Goal: Task Accomplishment & Management: Complete application form

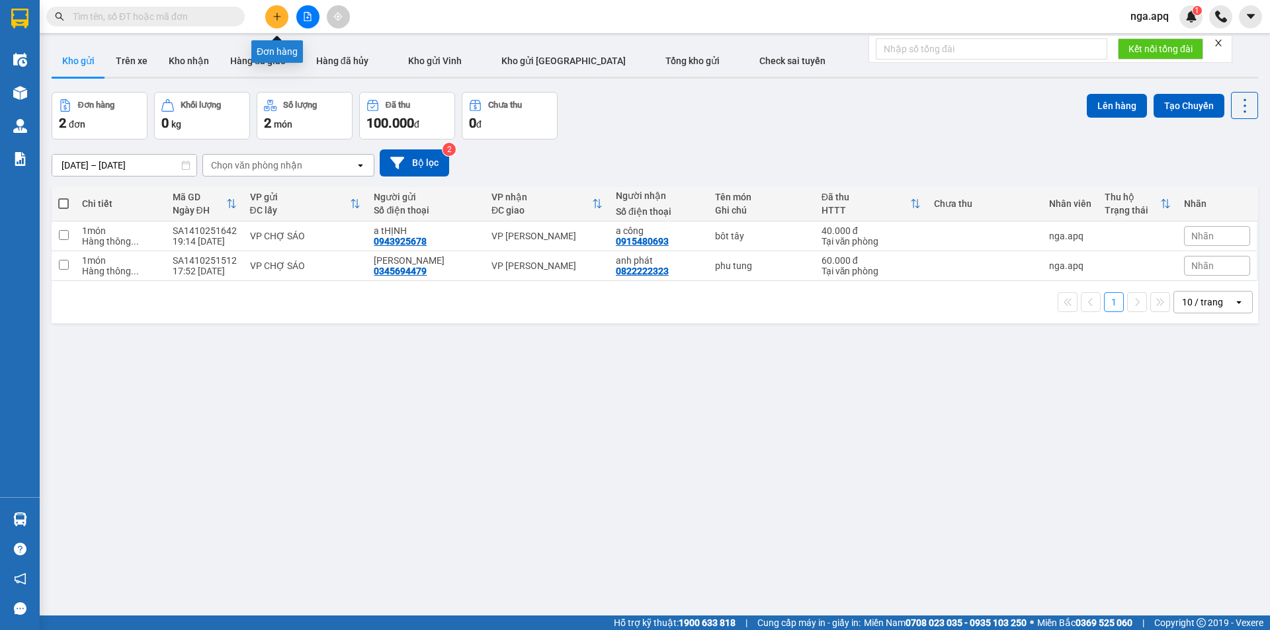
click at [279, 16] on icon "plus" at bounding box center [277, 16] width 9 height 9
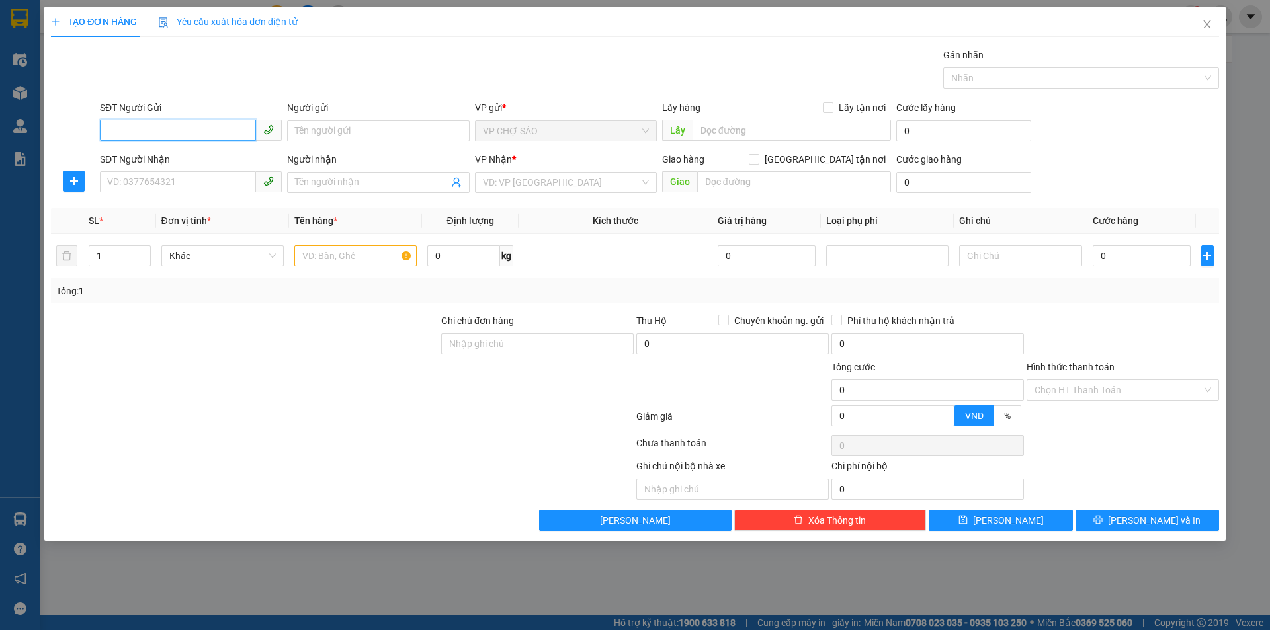
click at [112, 132] on input "SĐT Người Gửi" at bounding box center [178, 130] width 156 height 21
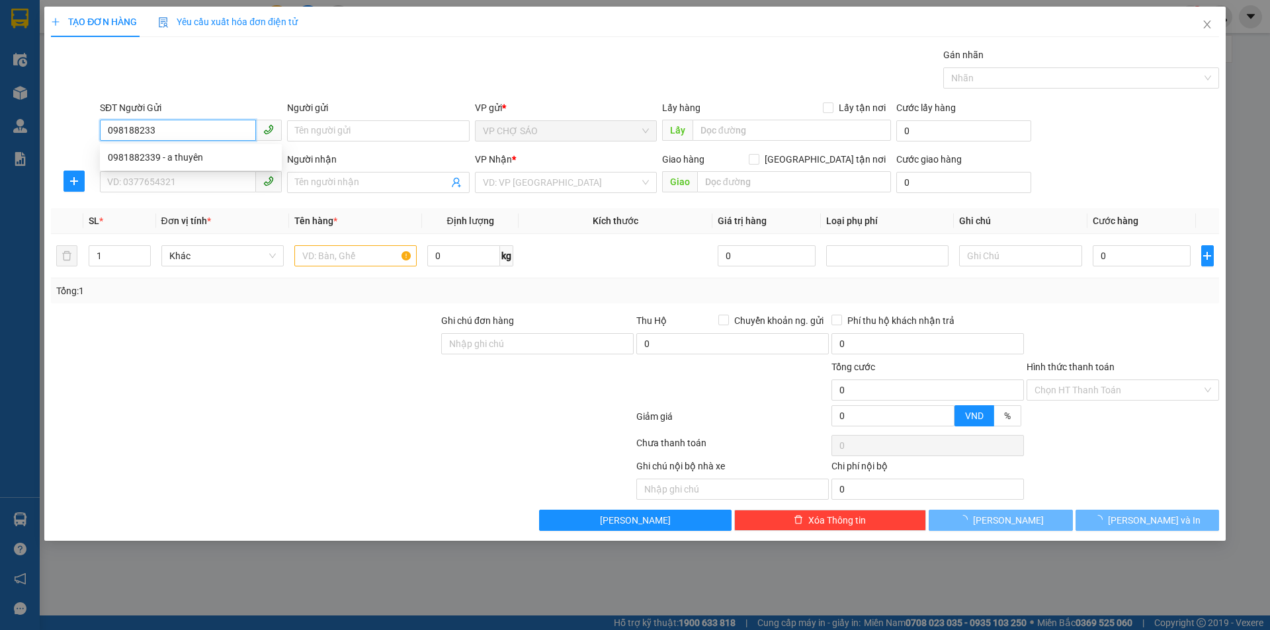
type input "0981882339"
drag, startPoint x: 122, startPoint y: 155, endPoint x: 123, endPoint y: 163, distance: 8.6
click at [123, 157] on div "0981882339 - a thuyên" at bounding box center [191, 157] width 166 height 15
type input "a thuyên"
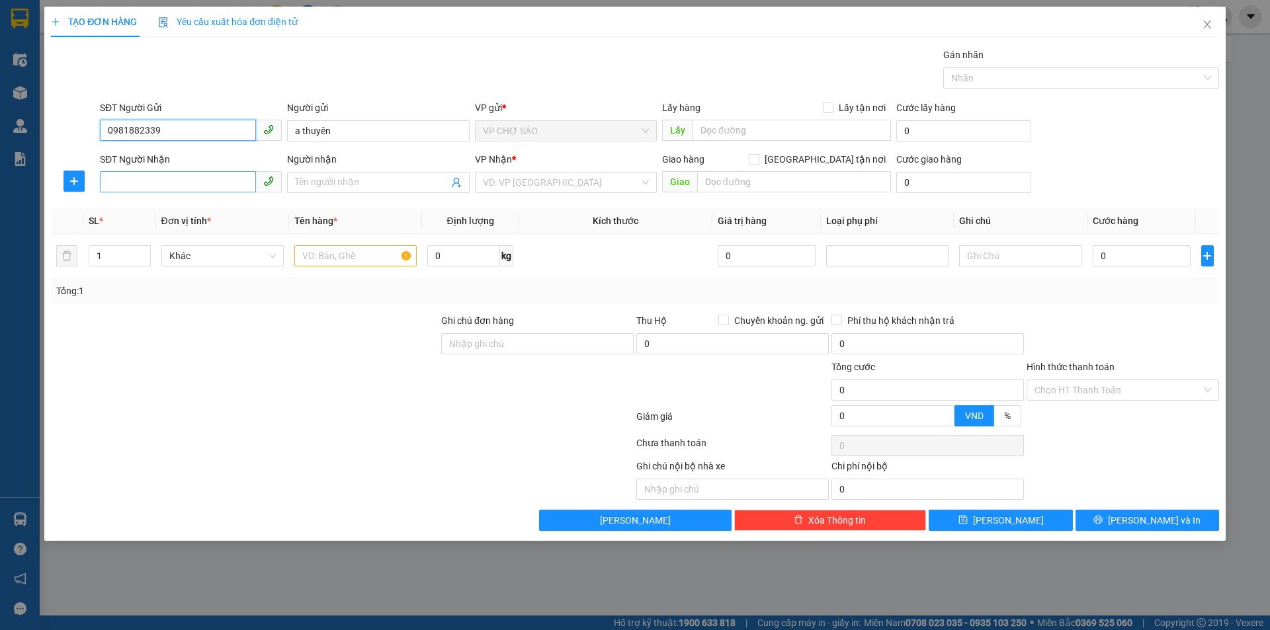
type input "0981882339"
click at [111, 181] on input "SĐT Người Nhận" at bounding box center [178, 181] width 156 height 21
type input "0369814213"
click at [141, 212] on div "0369814213 - c nghĩa" at bounding box center [191, 209] width 166 height 15
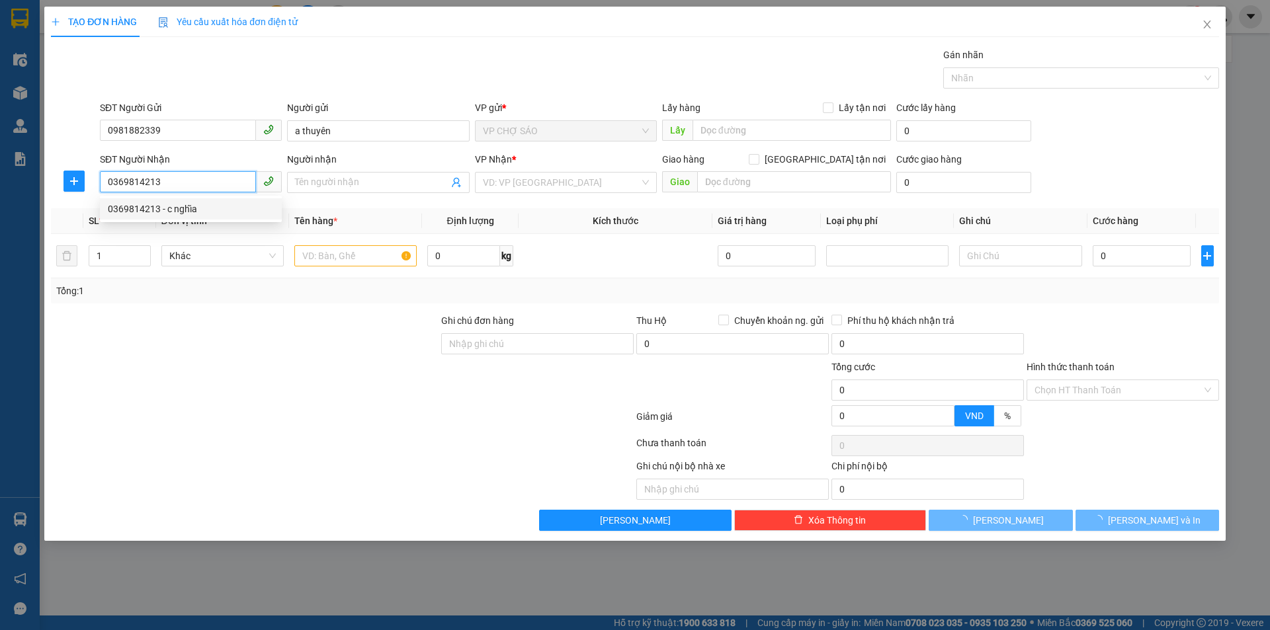
type input "c nghĩa"
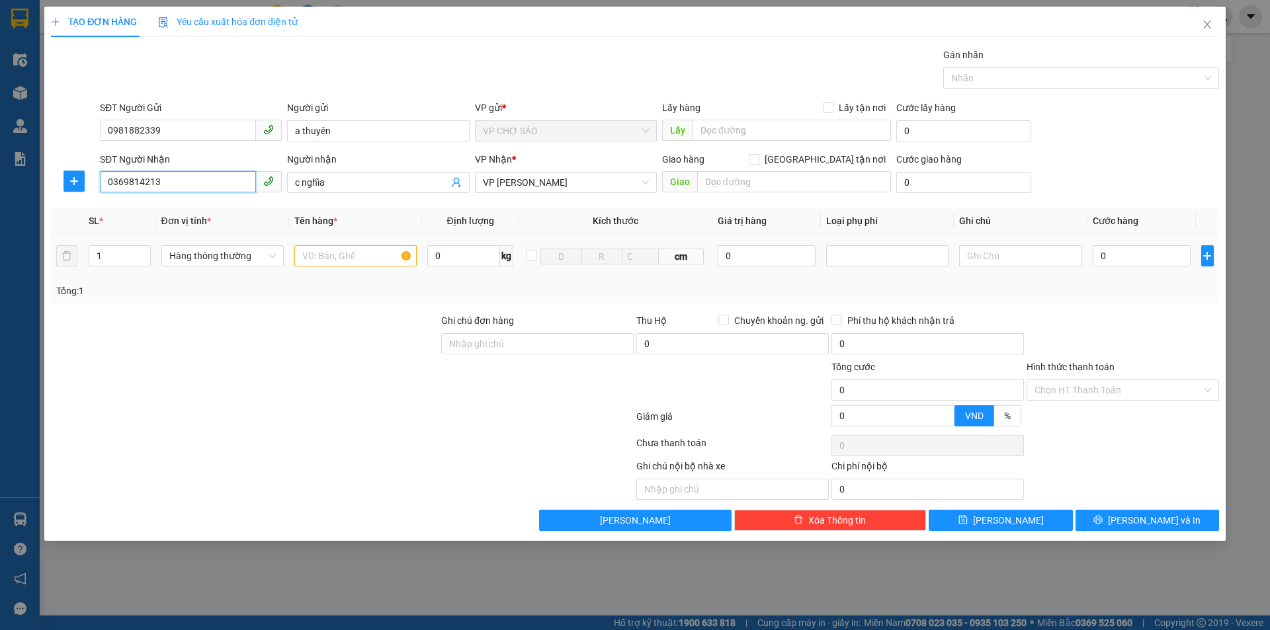
type input "0369814213"
click at [305, 255] on input "text" at bounding box center [355, 255] width 122 height 21
type input "hông"
click at [1118, 258] on input "0" at bounding box center [1142, 255] width 99 height 21
type input "6"
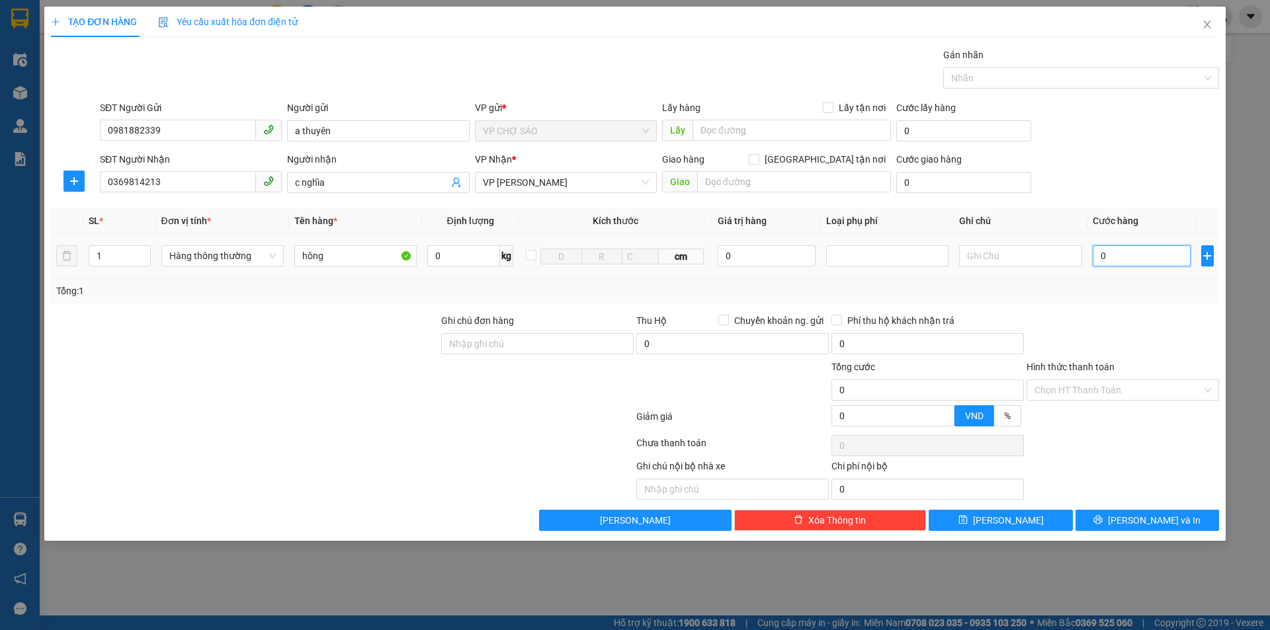
type input "6"
type input "60"
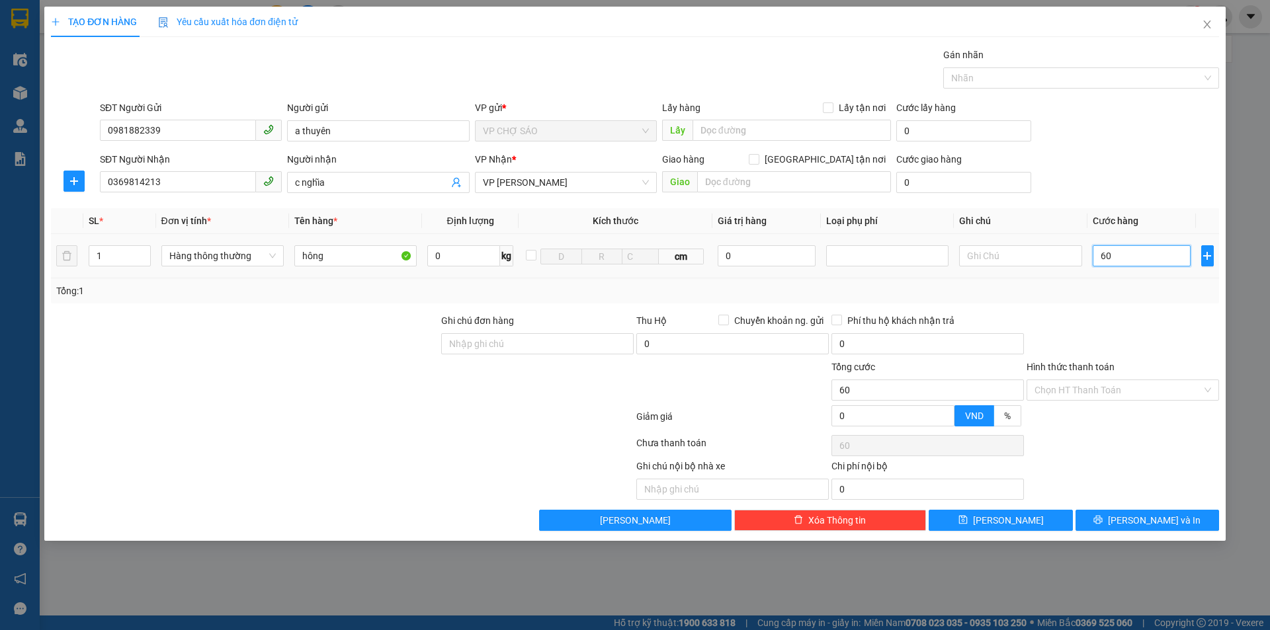
type input "600"
type input "6.000"
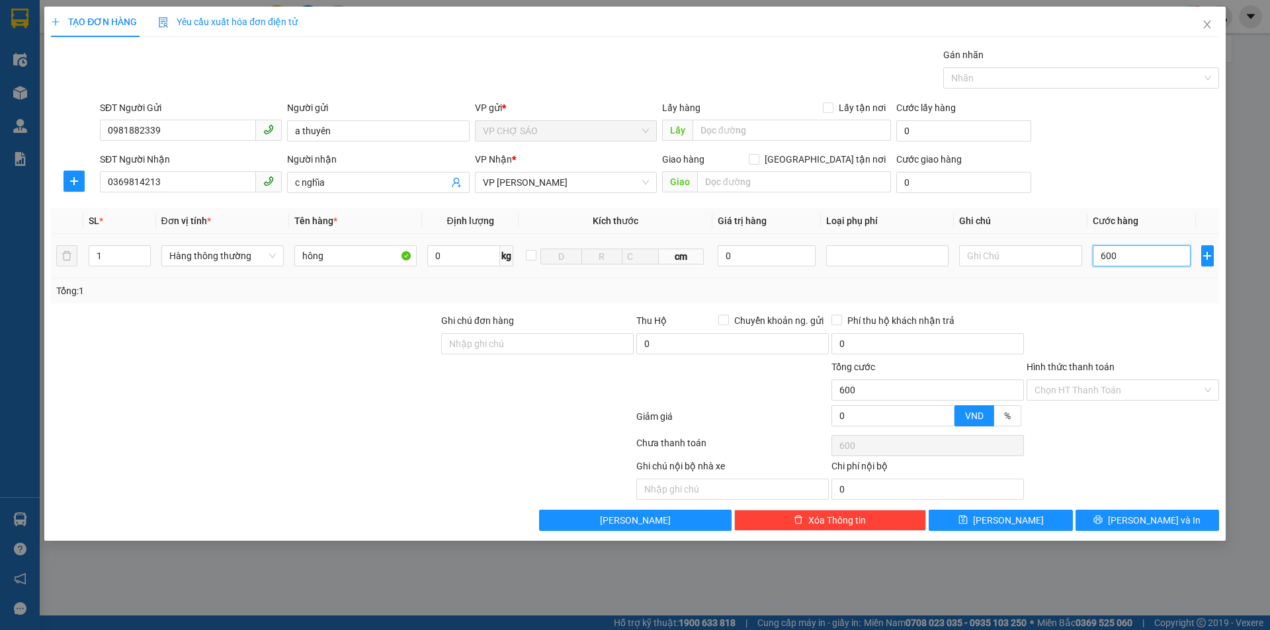
type input "6.000"
type input "60.000"
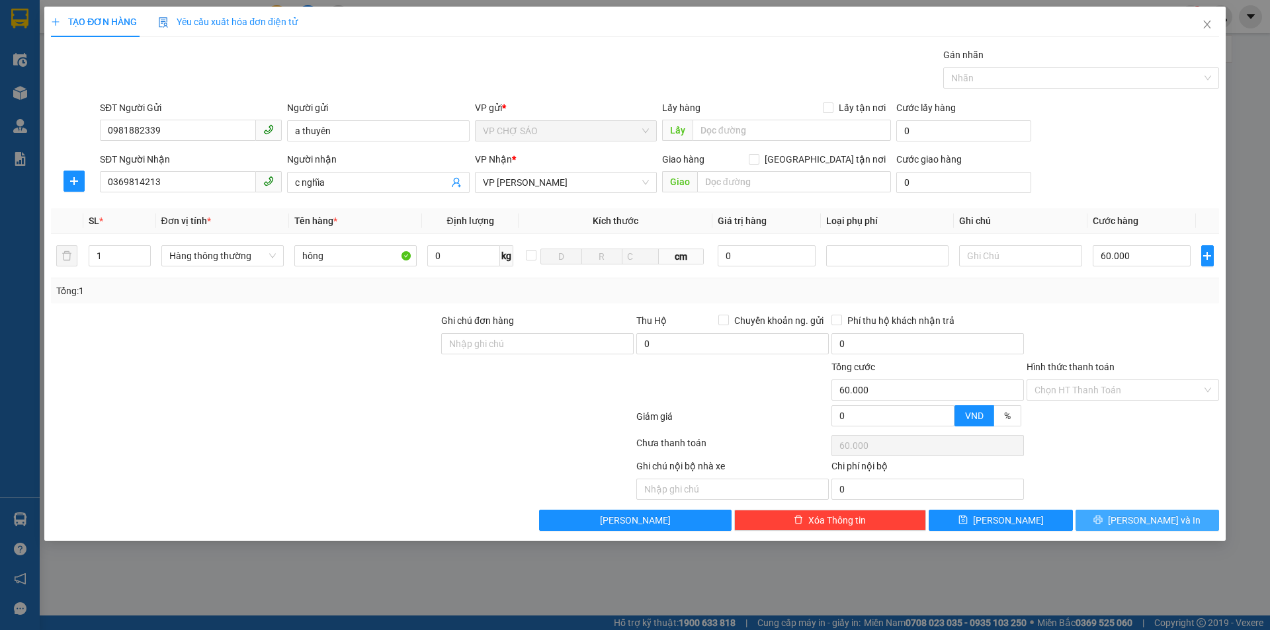
click at [1153, 522] on span "[PERSON_NAME] và In" at bounding box center [1154, 520] width 93 height 15
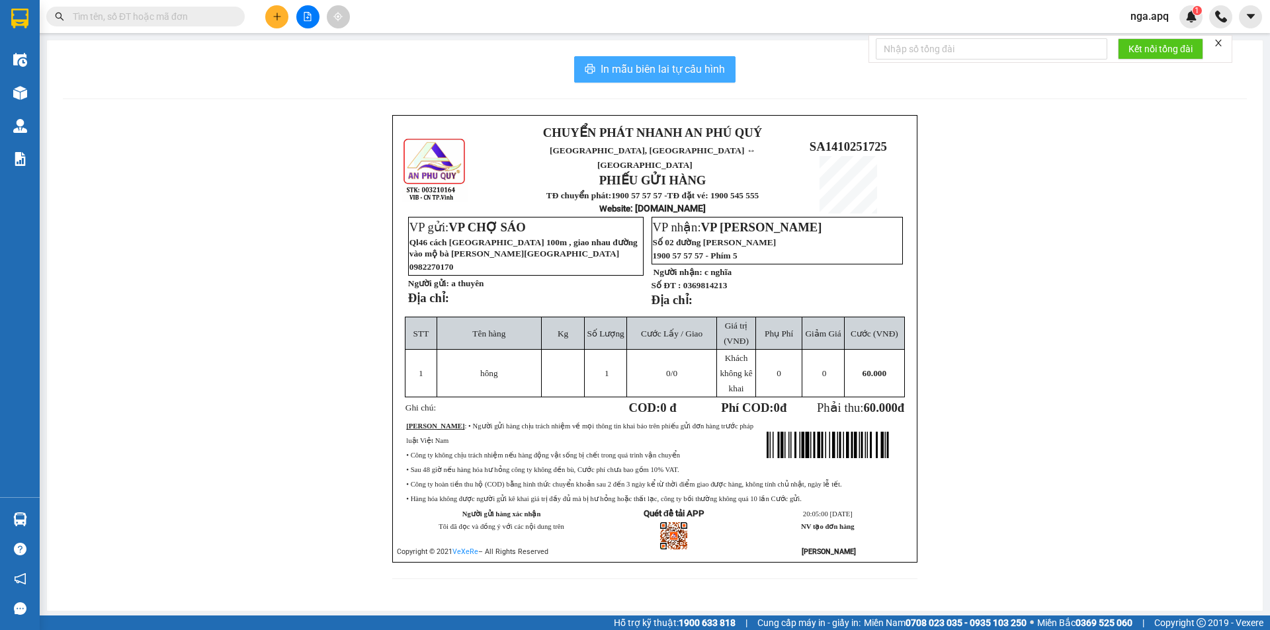
click at [641, 67] on span "In mẫu biên lai tự cấu hình" at bounding box center [663, 69] width 124 height 17
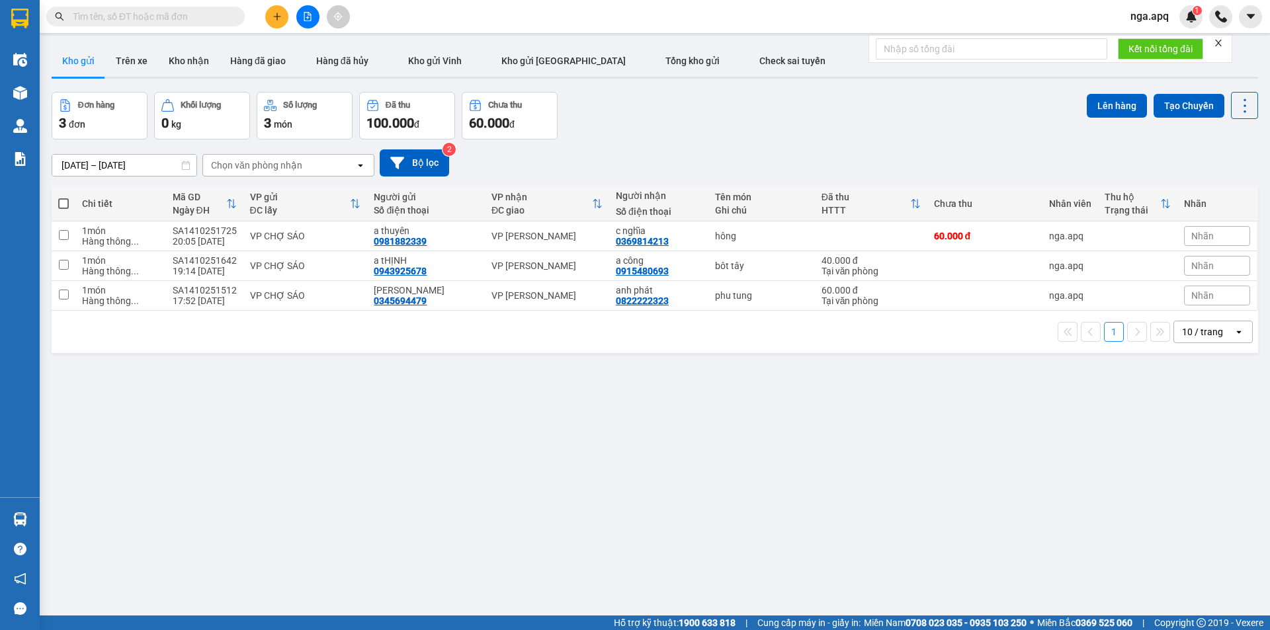
click at [993, 553] on div "ver 1.8.147 Kho gửi Trên xe Kho nhận Hàng đã giao Hàng đã hủy Kho gửi Vinh Kho …" at bounding box center [654, 355] width 1217 height 630
drag, startPoint x: 993, startPoint y: 553, endPoint x: 975, endPoint y: 582, distance: 33.6
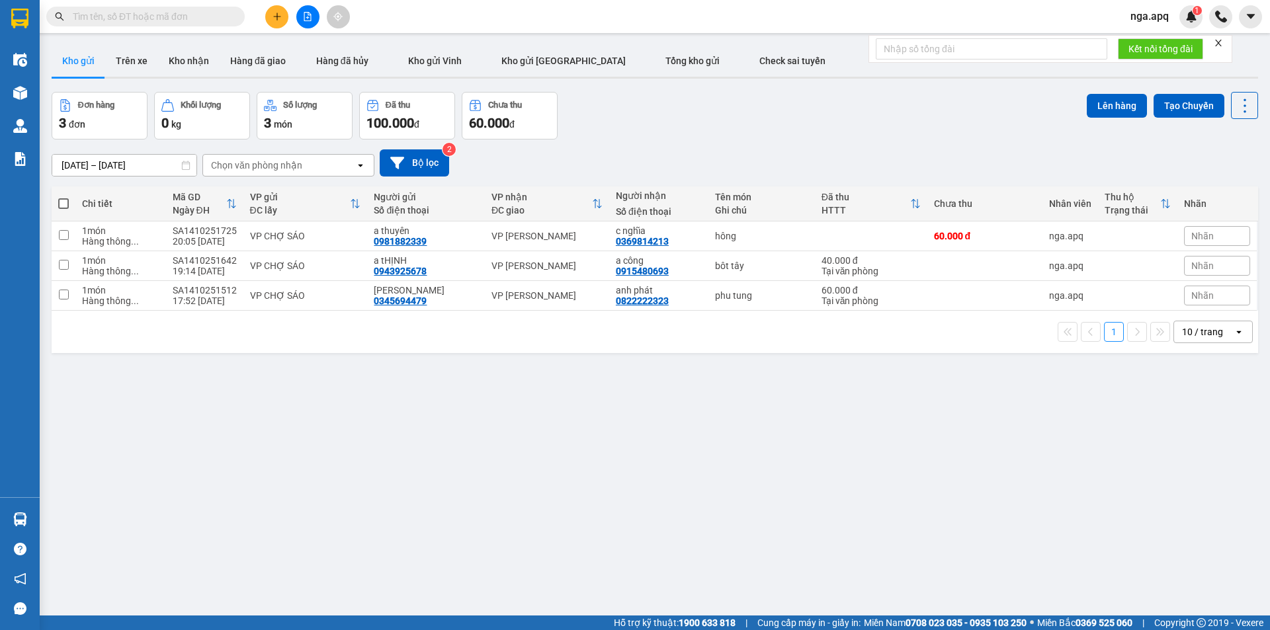
click at [978, 580] on div "ver 1.8.147 Kho gửi Trên xe Kho nhận Hàng đã giao Hàng đã hủy Kho gửi Vinh Kho …" at bounding box center [654, 355] width 1217 height 630
click at [977, 580] on div "ver 1.8.147 Kho gửi Trên xe Kho nhận Hàng đã giao Hàng đã hủy Kho gửi Vinh Kho …" at bounding box center [654, 355] width 1217 height 630
click at [975, 582] on div "ver 1.8.147 Kho gửi Trên xe Kho nhận Hàng đã giao Hàng đã hủy Kho gửi Vinh Kho …" at bounding box center [654, 355] width 1217 height 630
click at [280, 15] on icon "plus" at bounding box center [277, 16] width 9 height 9
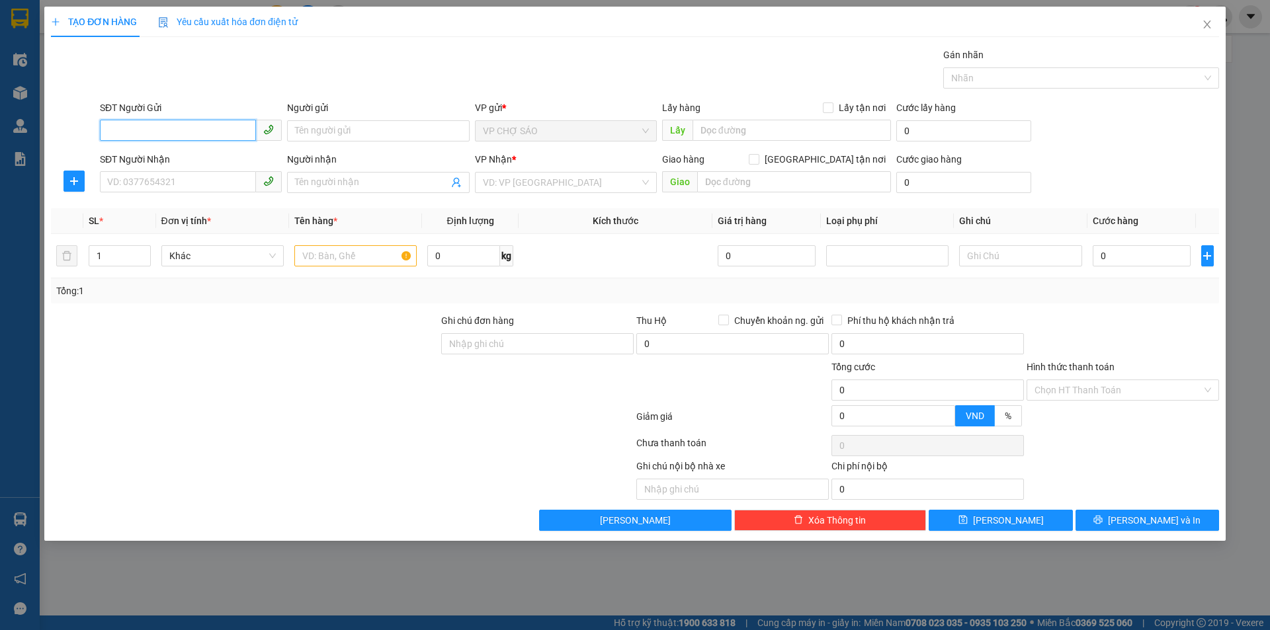
click at [112, 130] on input "SĐT Người Gửi" at bounding box center [178, 130] width 156 height 21
click at [189, 158] on div "0985116398 - a thắng" at bounding box center [191, 157] width 166 height 15
type input "0985116398"
type input "a thắng"
type input "0985116398"
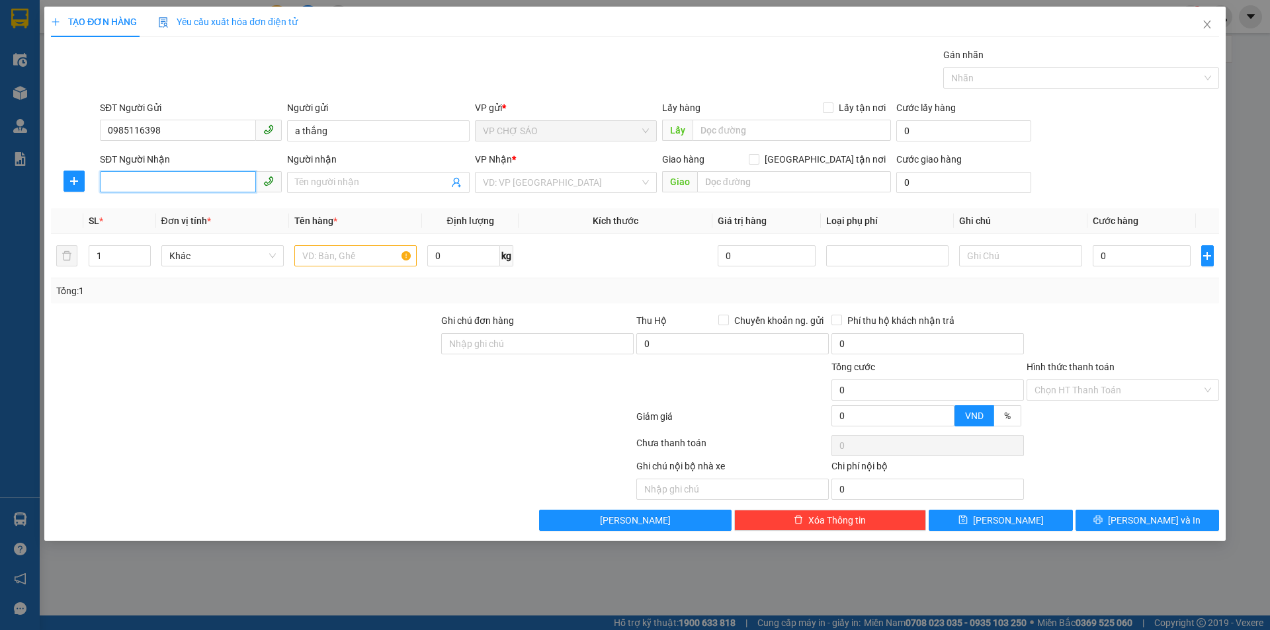
click at [162, 187] on input "SĐT Người Nhận" at bounding box center [178, 181] width 156 height 21
click at [140, 214] on div "0988869333 - a hảo" at bounding box center [191, 209] width 166 height 15
type input "0988869333"
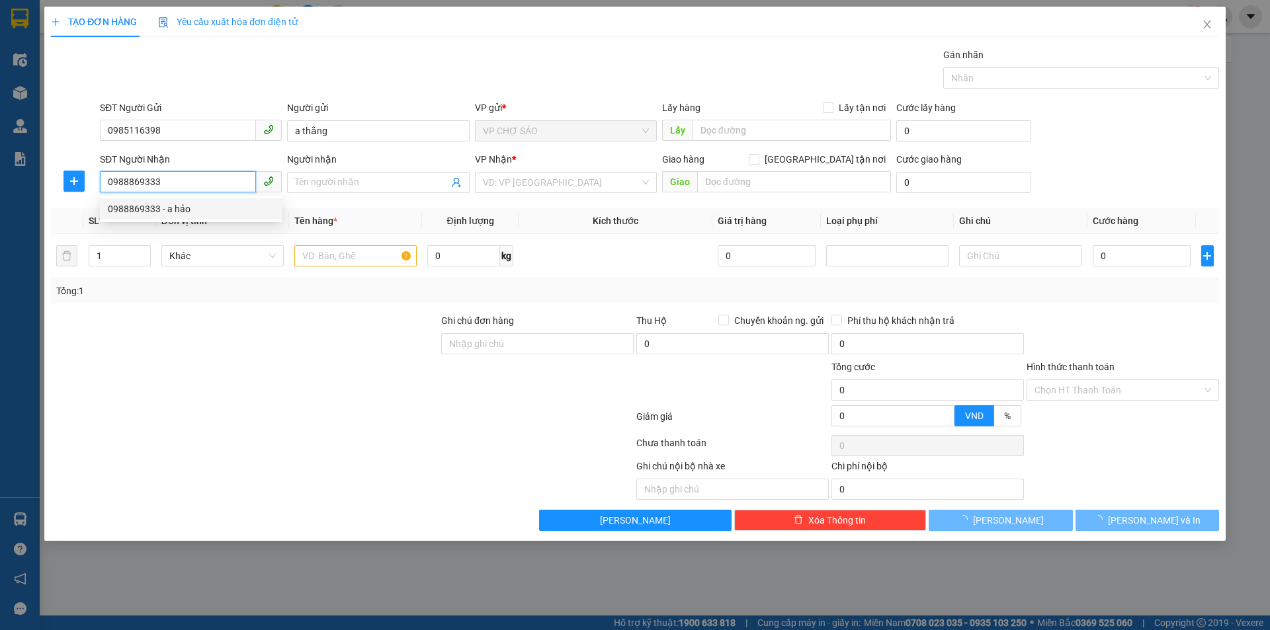
type input "a hảo"
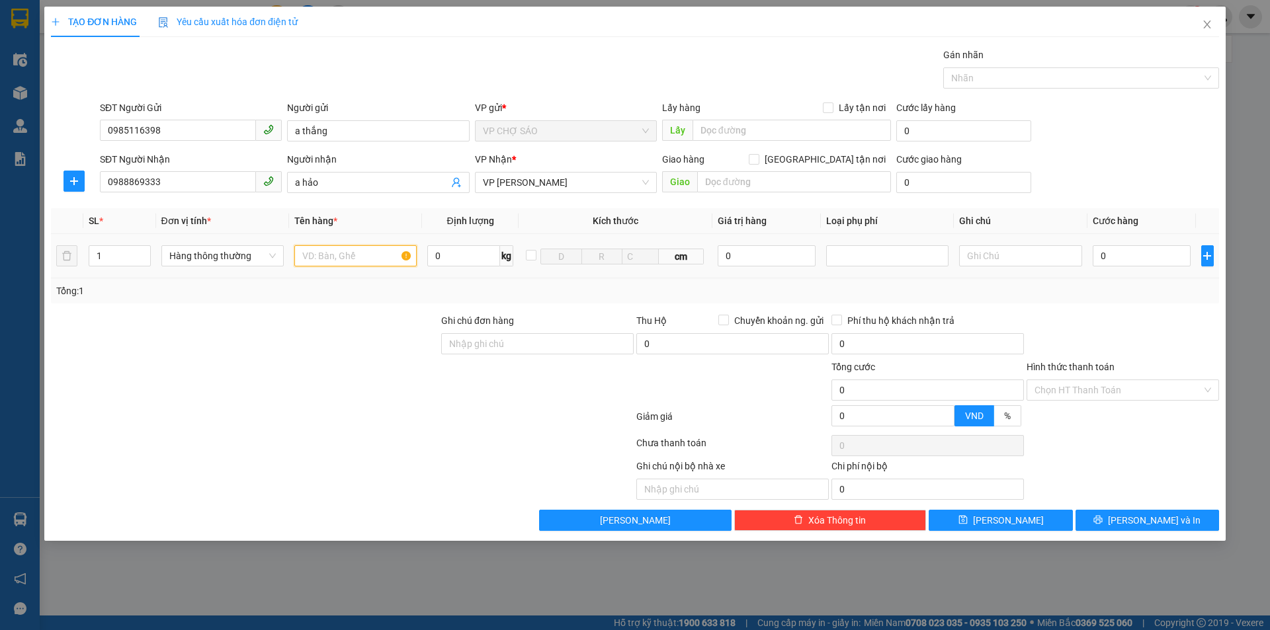
click at [307, 257] on input "text" at bounding box center [355, 255] width 122 height 21
type input "vât tư y tê"
click at [1104, 254] on input "0" at bounding box center [1142, 255] width 99 height 21
type input "3"
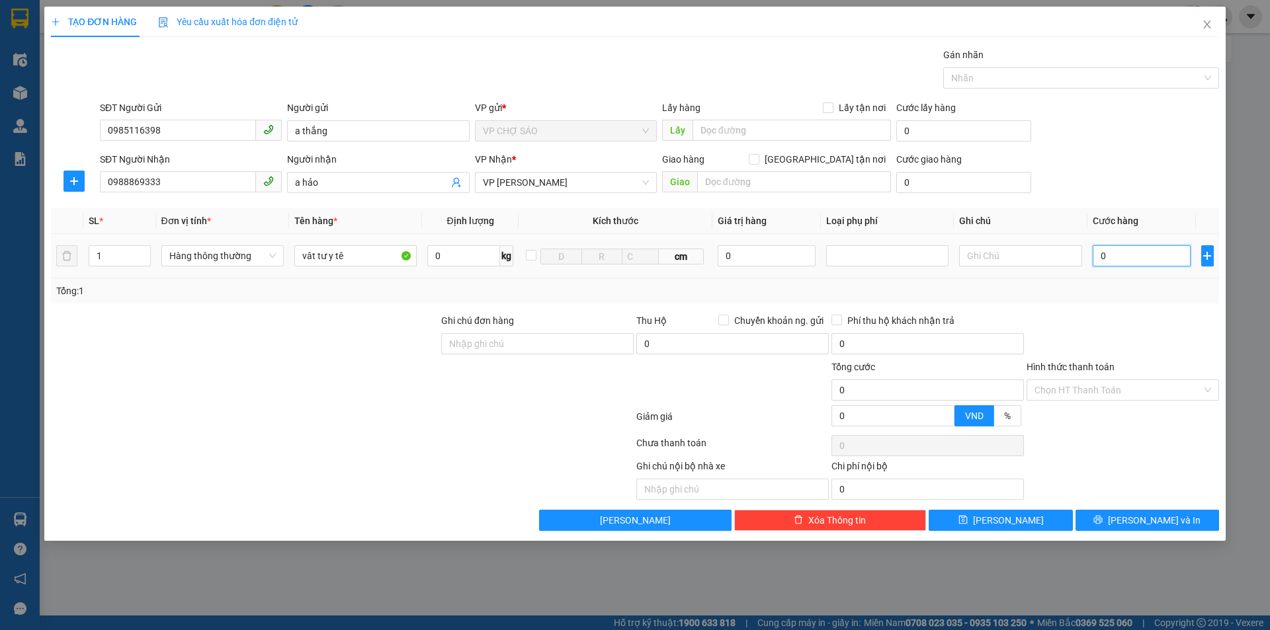
type input "3"
type input "30"
type input "300"
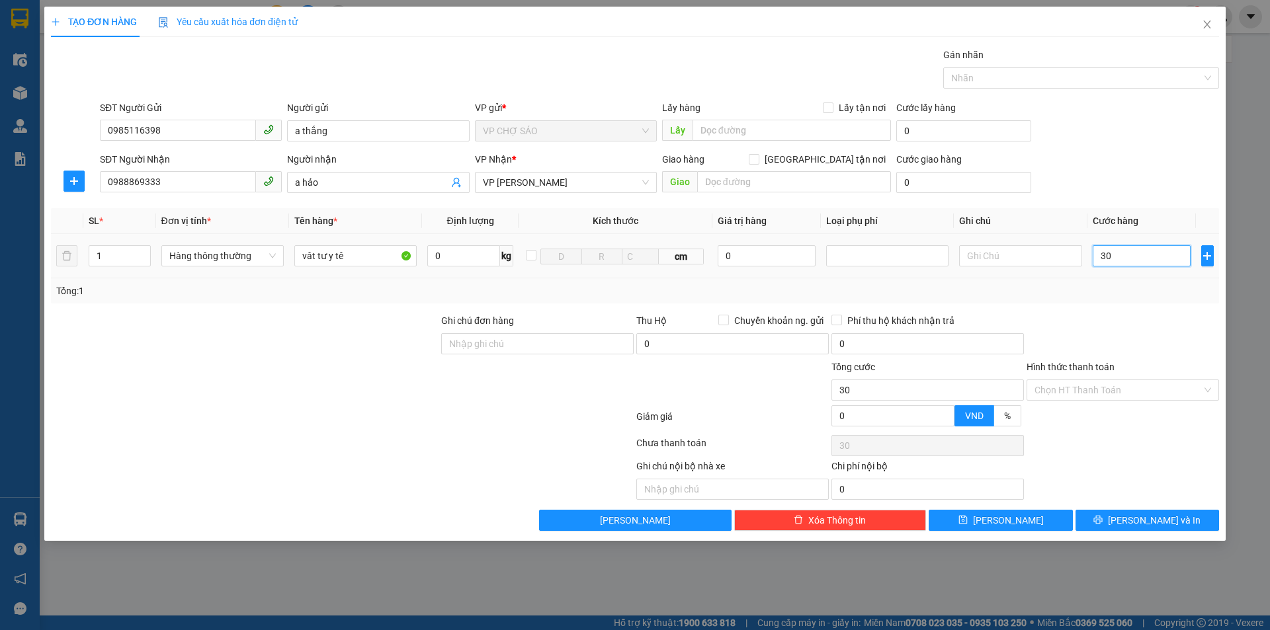
type input "300"
type input "3.000"
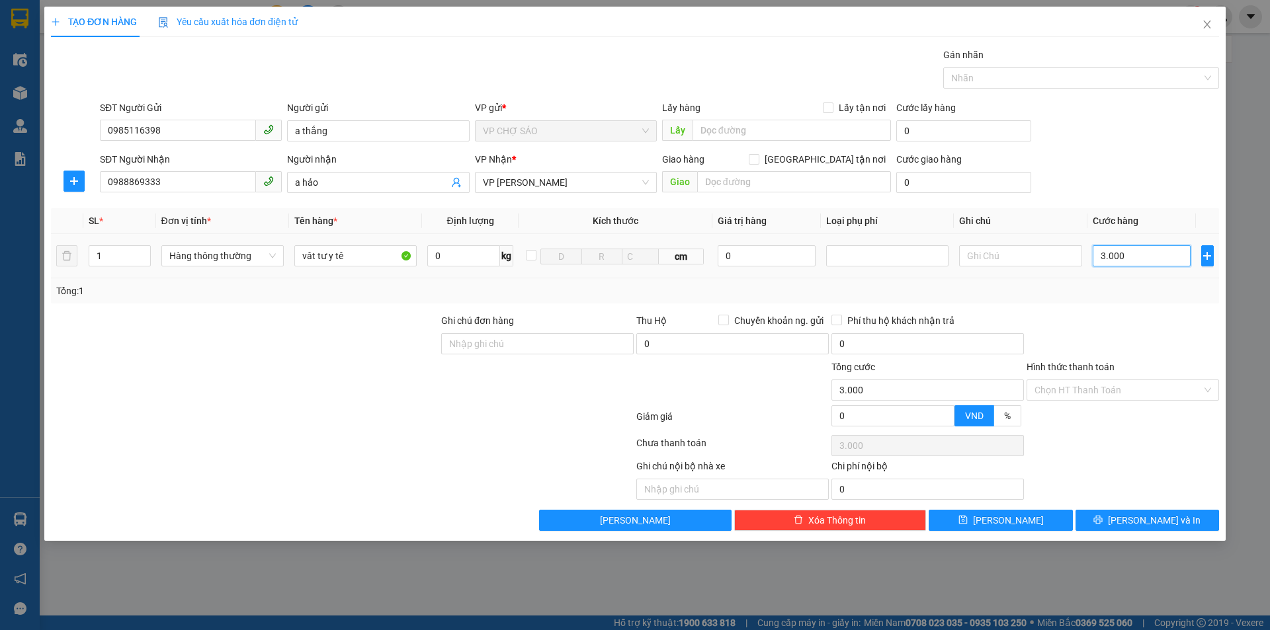
type input "30.000"
click at [1143, 513] on button "[PERSON_NAME] và In" at bounding box center [1148, 520] width 144 height 21
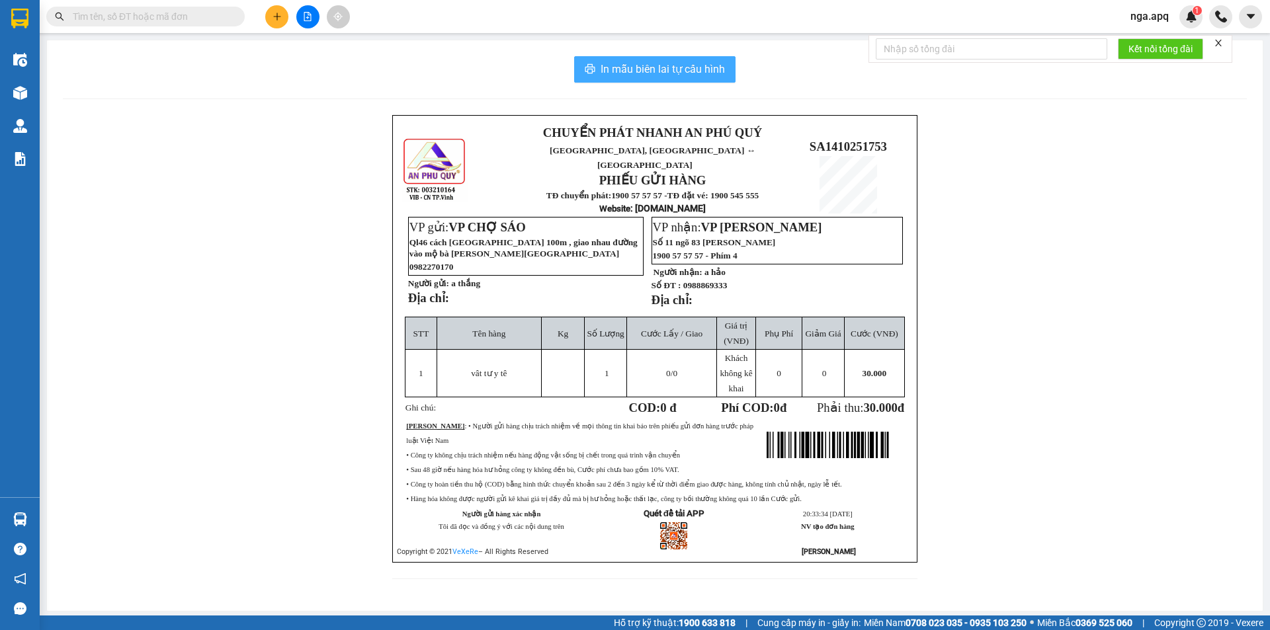
click at [672, 69] on span "In mẫu biên lai tự cấu hình" at bounding box center [663, 69] width 124 height 17
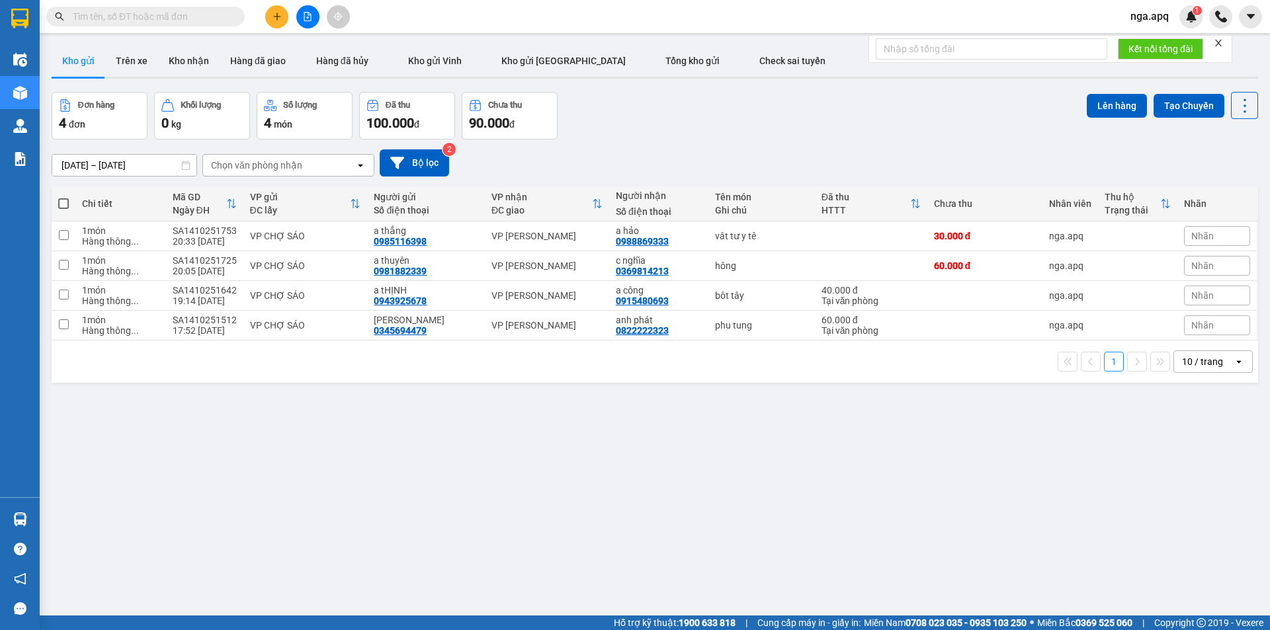
click at [836, 462] on div "ver 1.8.147 Kho gửi Trên xe Kho nhận Hàng đã giao Hàng đã hủy Kho gửi Vinh Kho …" at bounding box center [654, 355] width 1217 height 630
click at [821, 503] on div "ver 1.8.147 Kho gửi Trên xe Kho nhận Hàng đã giao Hàng đã hủy Kho gửi Vinh Kho …" at bounding box center [654, 355] width 1217 height 630
drag, startPoint x: 802, startPoint y: 560, endPoint x: 798, endPoint y: 576, distance: 16.5
click at [798, 576] on div "ver 1.8.147 Kho gửi Trên xe Kho nhận Hàng đã giao Hàng đã hủy Kho gửi Vinh Kho …" at bounding box center [654, 355] width 1217 height 630
